Goal: Information Seeking & Learning: Learn about a topic

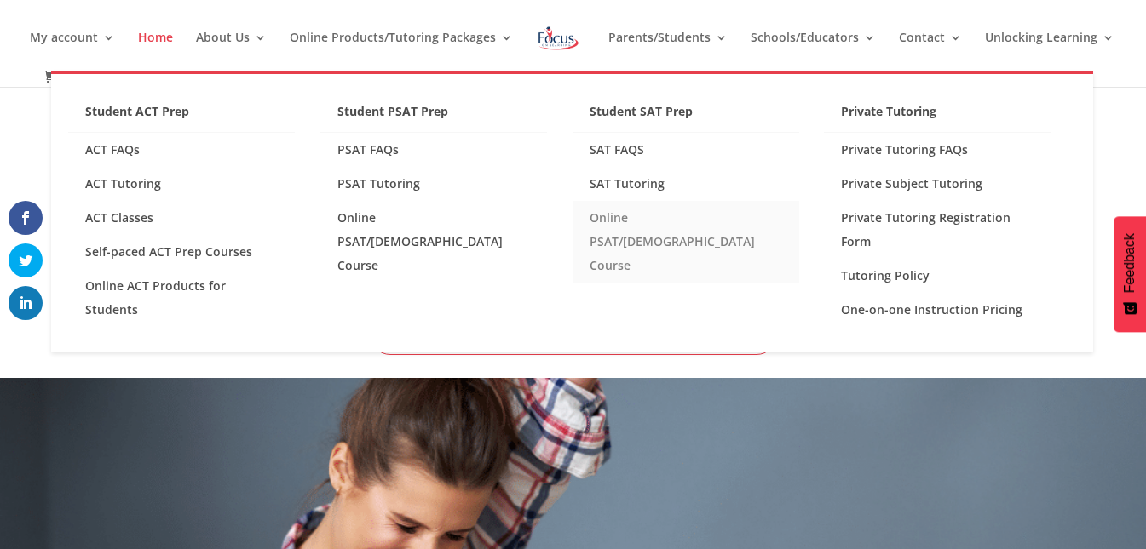
click at [677, 217] on link "Online PSAT/[DEMOGRAPHIC_DATA] Course" at bounding box center [685, 242] width 227 height 82
